Goal: Check status: Check status

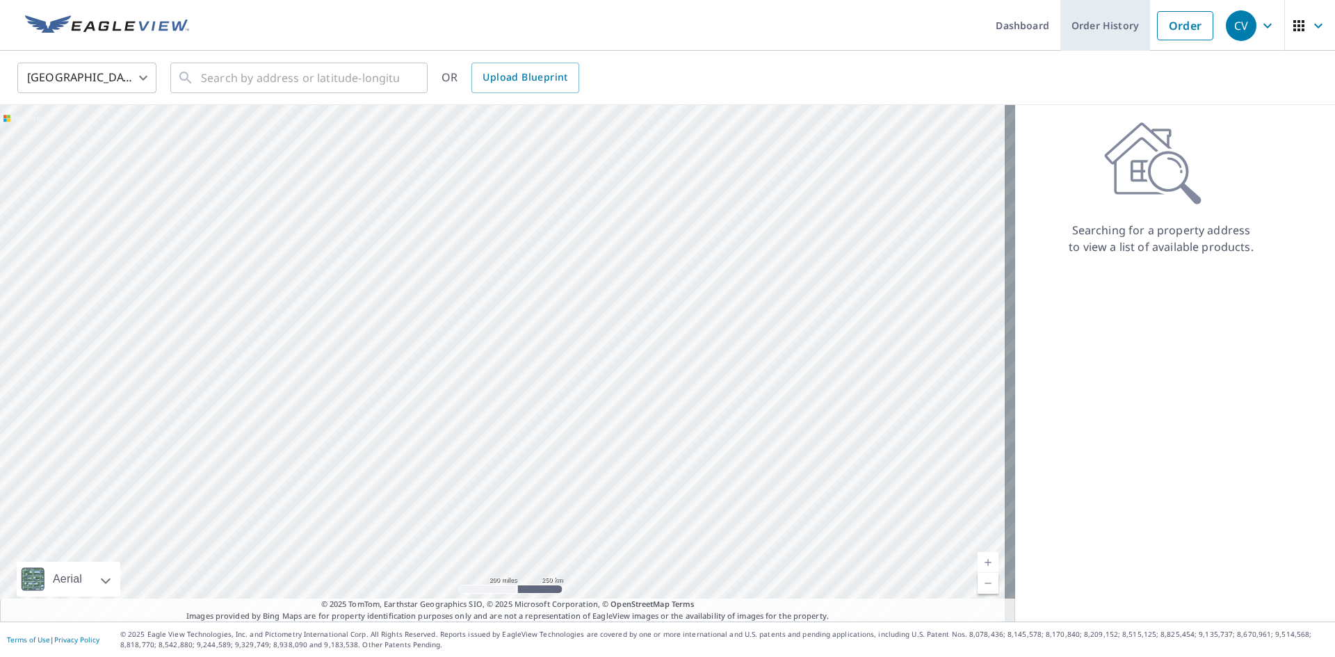
click at [1091, 31] on link "Order History" at bounding box center [1105, 25] width 90 height 51
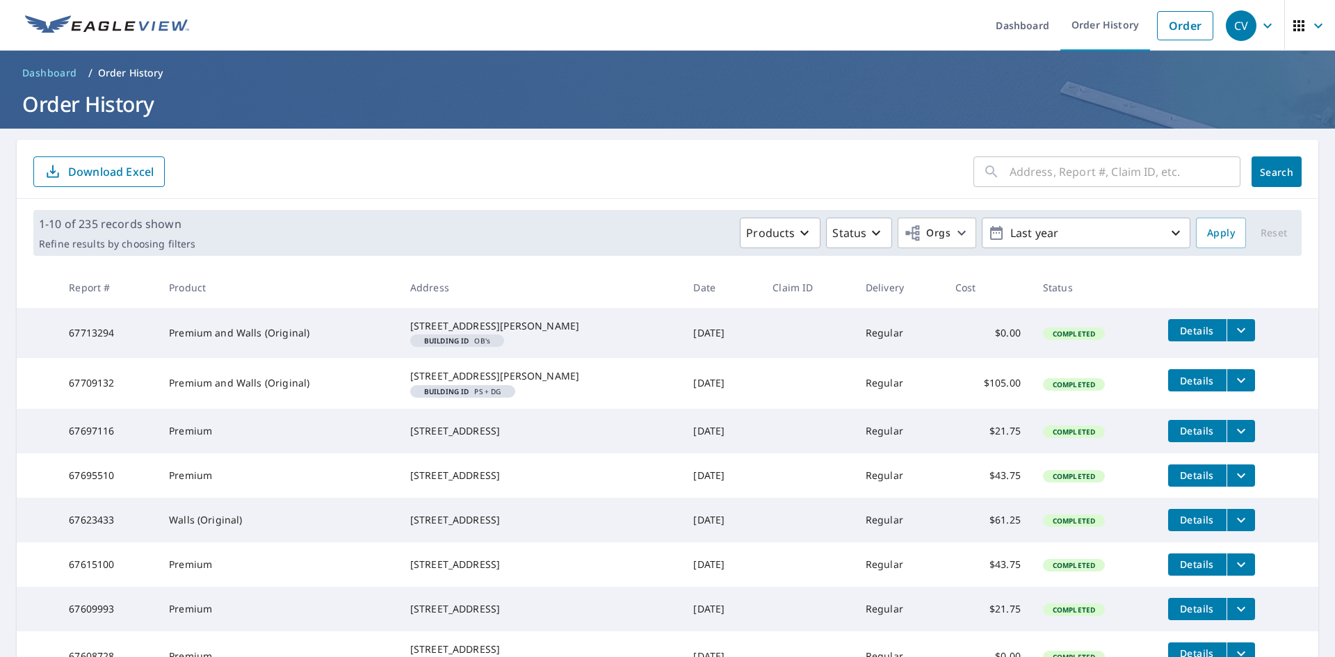
click at [1138, 166] on input "text" at bounding box center [1124, 171] width 231 height 39
type input "9003"
click at [1262, 173] on span "Search" at bounding box center [1276, 171] width 28 height 13
